Goal: Find contact information: Find contact information

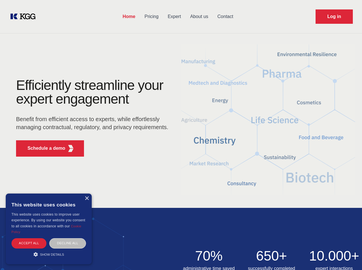
click at [181, 135] on div "Efficiently streamline your expert engagement Benefit from efficient access to …" at bounding box center [94, 120] width 174 height 83
click at [43, 149] on p "Schedule a demo" at bounding box center [47, 148] width 38 height 7
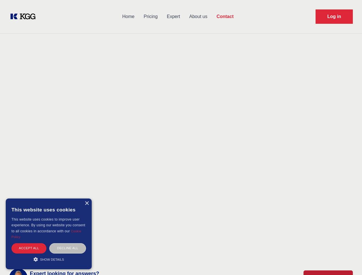
click at [87, 199] on div "× This website uses cookies This website uses cookies to improve user experienc…" at bounding box center [49, 234] width 86 height 71
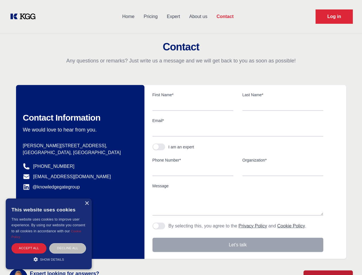
click at [29, 243] on div "Accept all" at bounding box center [28, 248] width 35 height 10
click at [68, 243] on div "Decline all" at bounding box center [67, 248] width 37 height 10
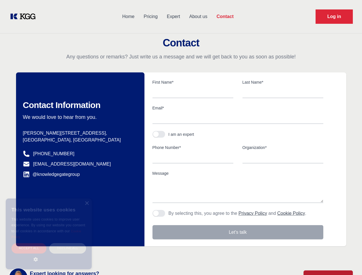
click at [49, 255] on main "Contact Any questions or remarks? Just write us a message and we will get back …" at bounding box center [181, 149] width 362 height 298
